Goal: Navigation & Orientation: Understand site structure

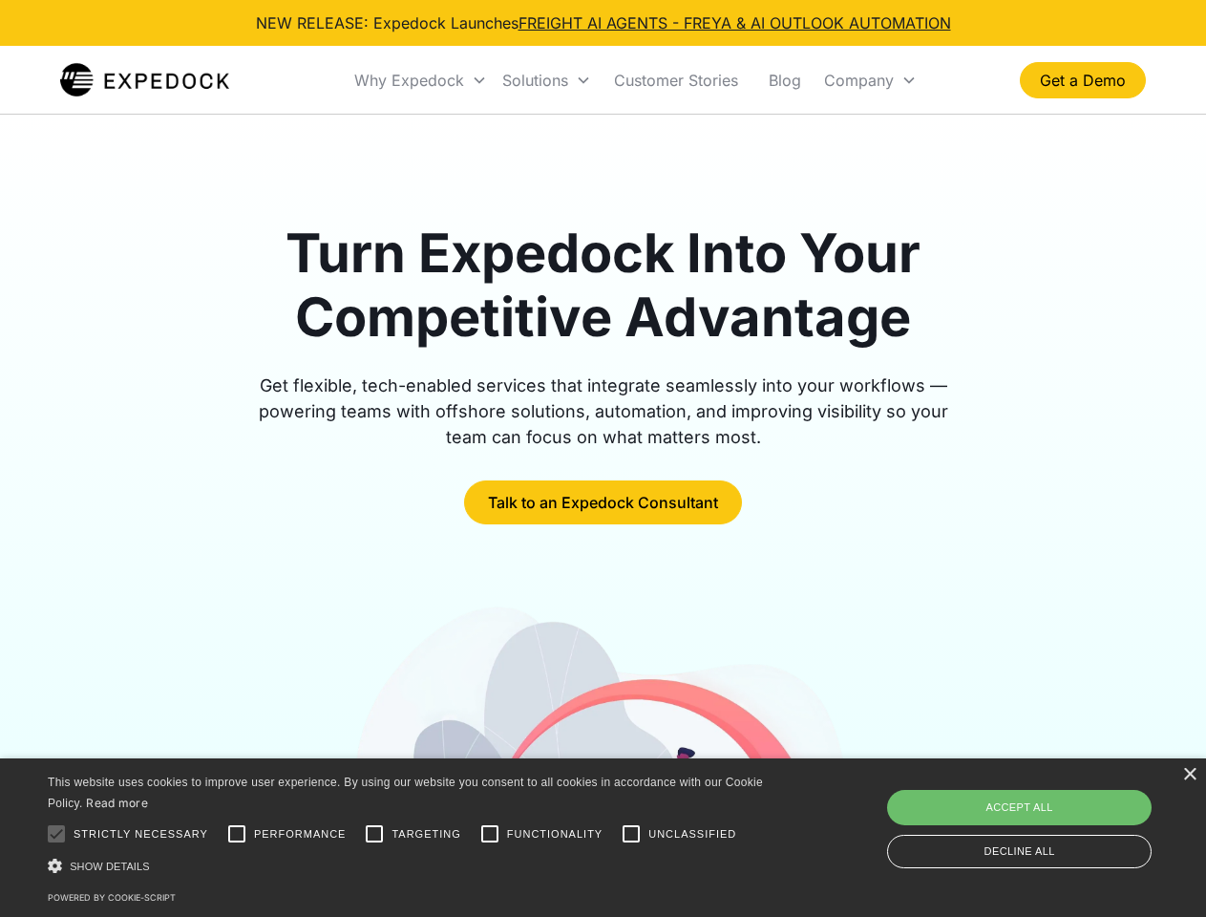
click at [421, 80] on div "Why Expedock" at bounding box center [409, 80] width 110 height 19
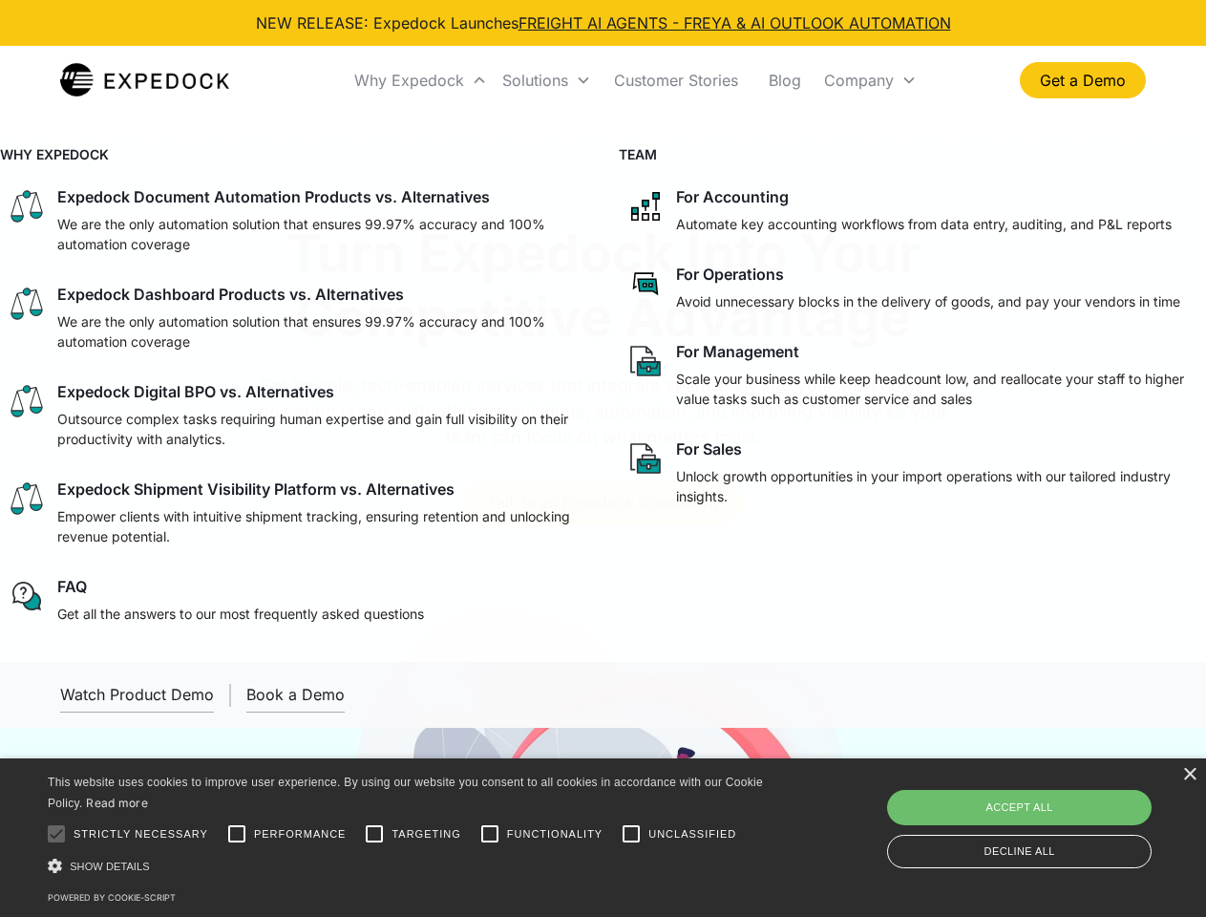
click at [546, 80] on div "Solutions" at bounding box center [535, 80] width 66 height 19
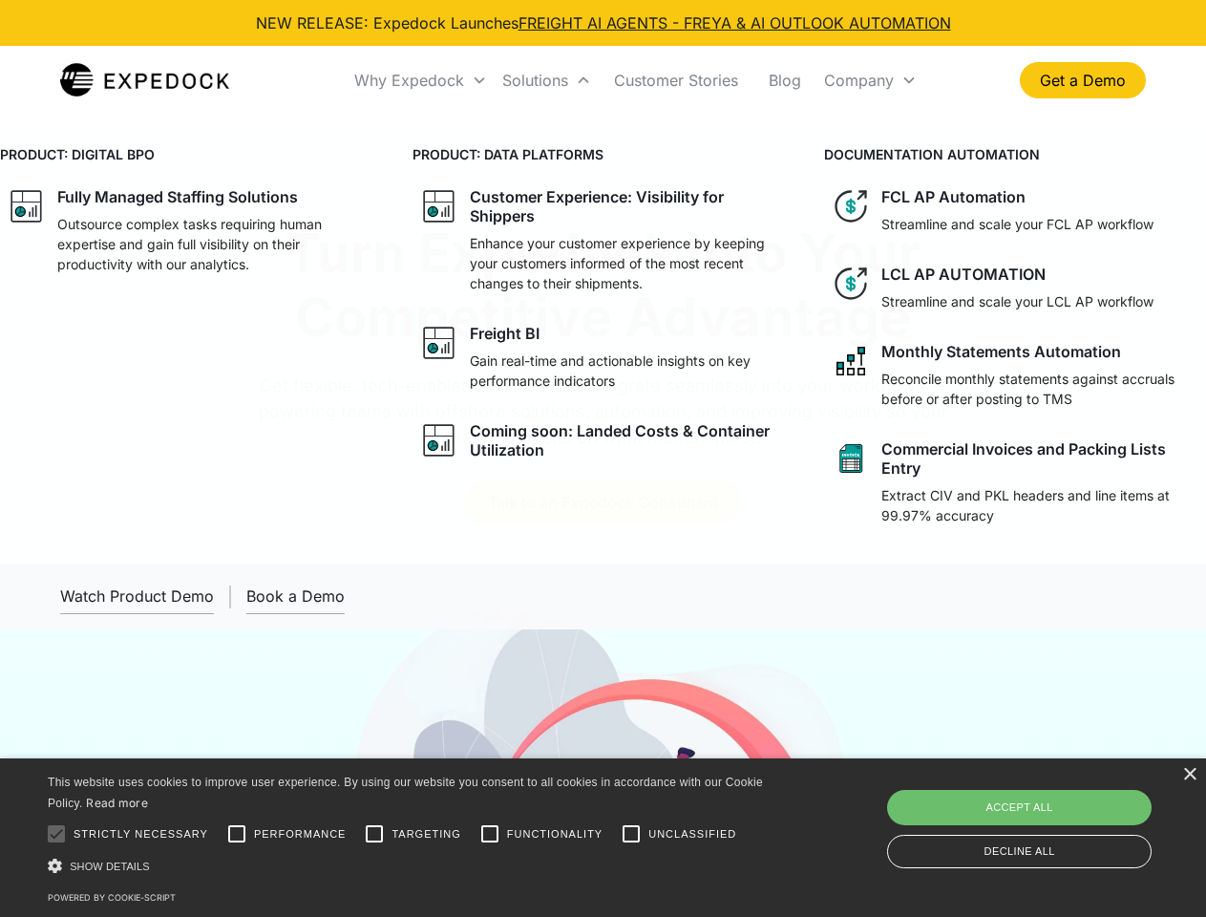
click at [870, 80] on div "Company" at bounding box center [859, 80] width 70 height 19
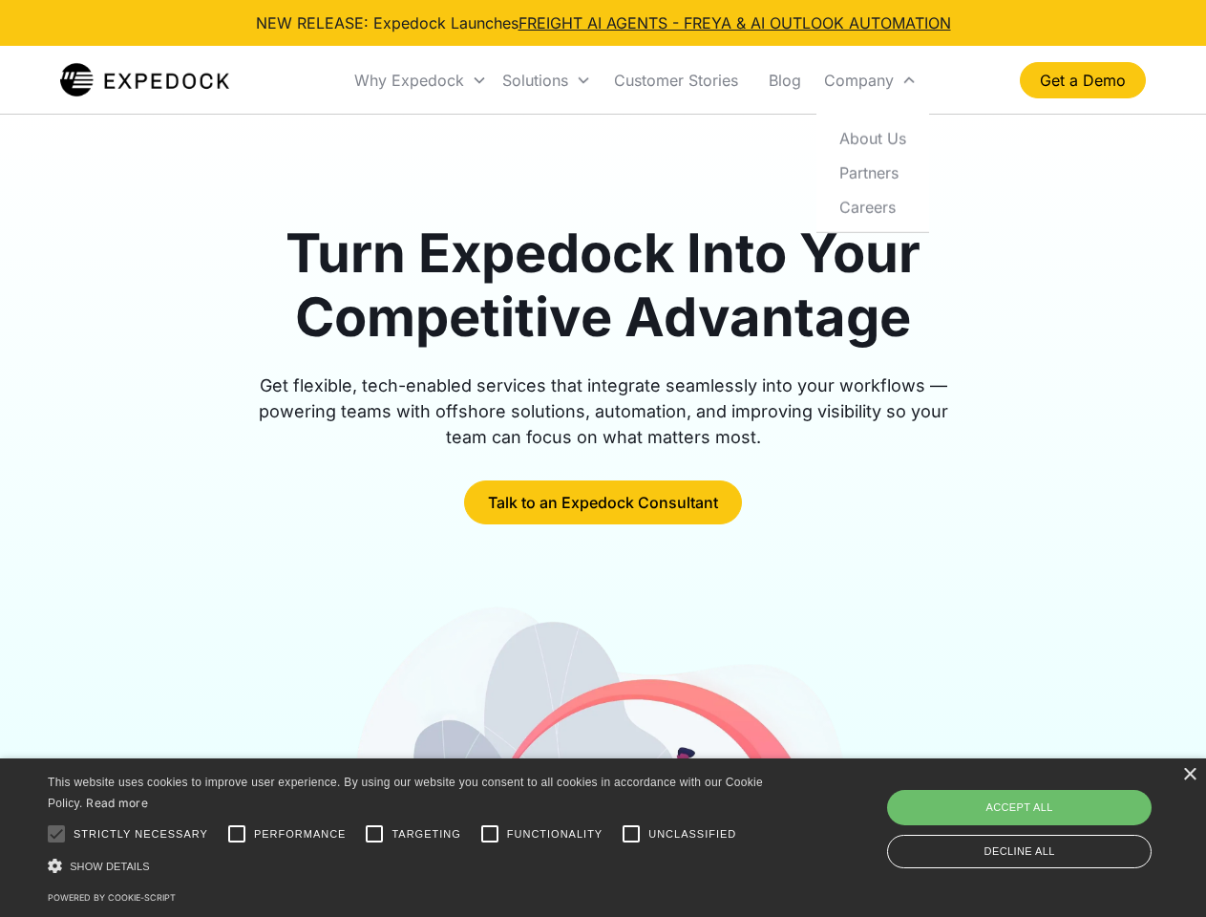
click at [56, 834] on div at bounding box center [56, 834] width 38 height 38
click at [237, 834] on input "Performance" at bounding box center [237, 834] width 38 height 38
checkbox input "true"
click at [374, 834] on input "Targeting" at bounding box center [374, 834] width 38 height 38
checkbox input "true"
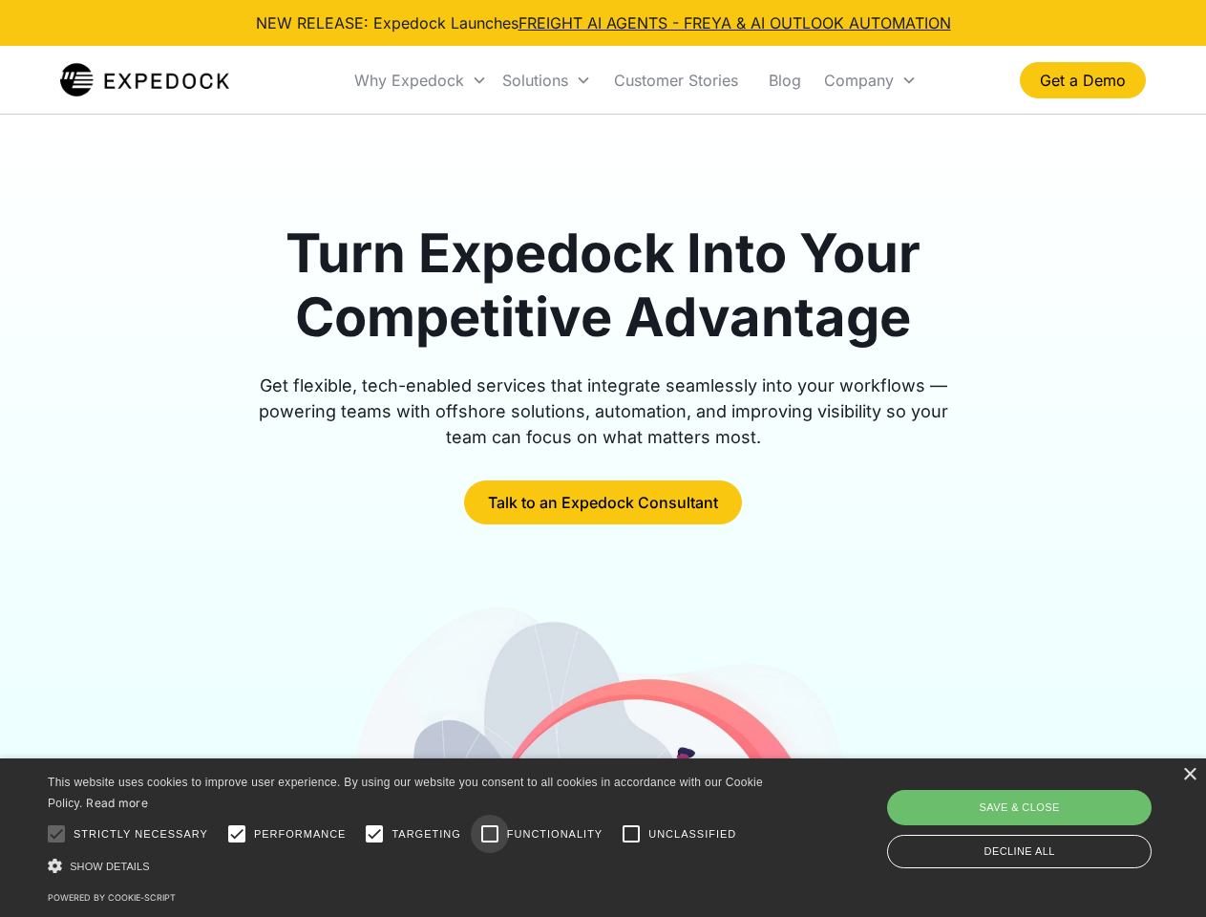
click at [490, 834] on input "Functionality" at bounding box center [490, 834] width 38 height 38
checkbox input "true"
click at [631, 834] on input "Unclassified" at bounding box center [631, 834] width 38 height 38
checkbox input "true"
click at [409, 865] on div "Show details Hide details" at bounding box center [409, 866] width 722 height 20
